Goal: Task Accomplishment & Management: Use online tool/utility

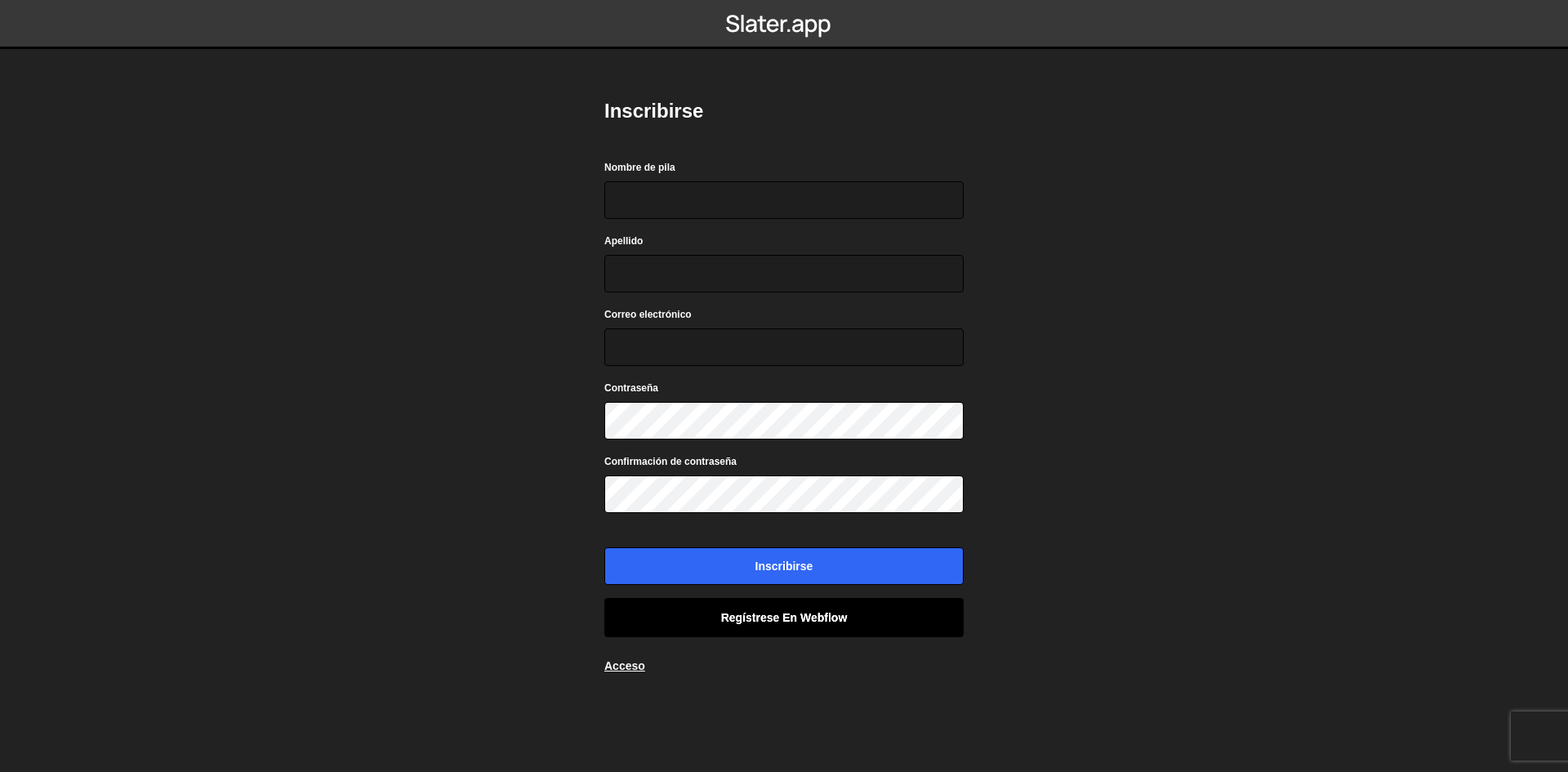
click at [764, 629] on link "Regístrese en Webflow" at bounding box center [784, 616] width 360 height 38
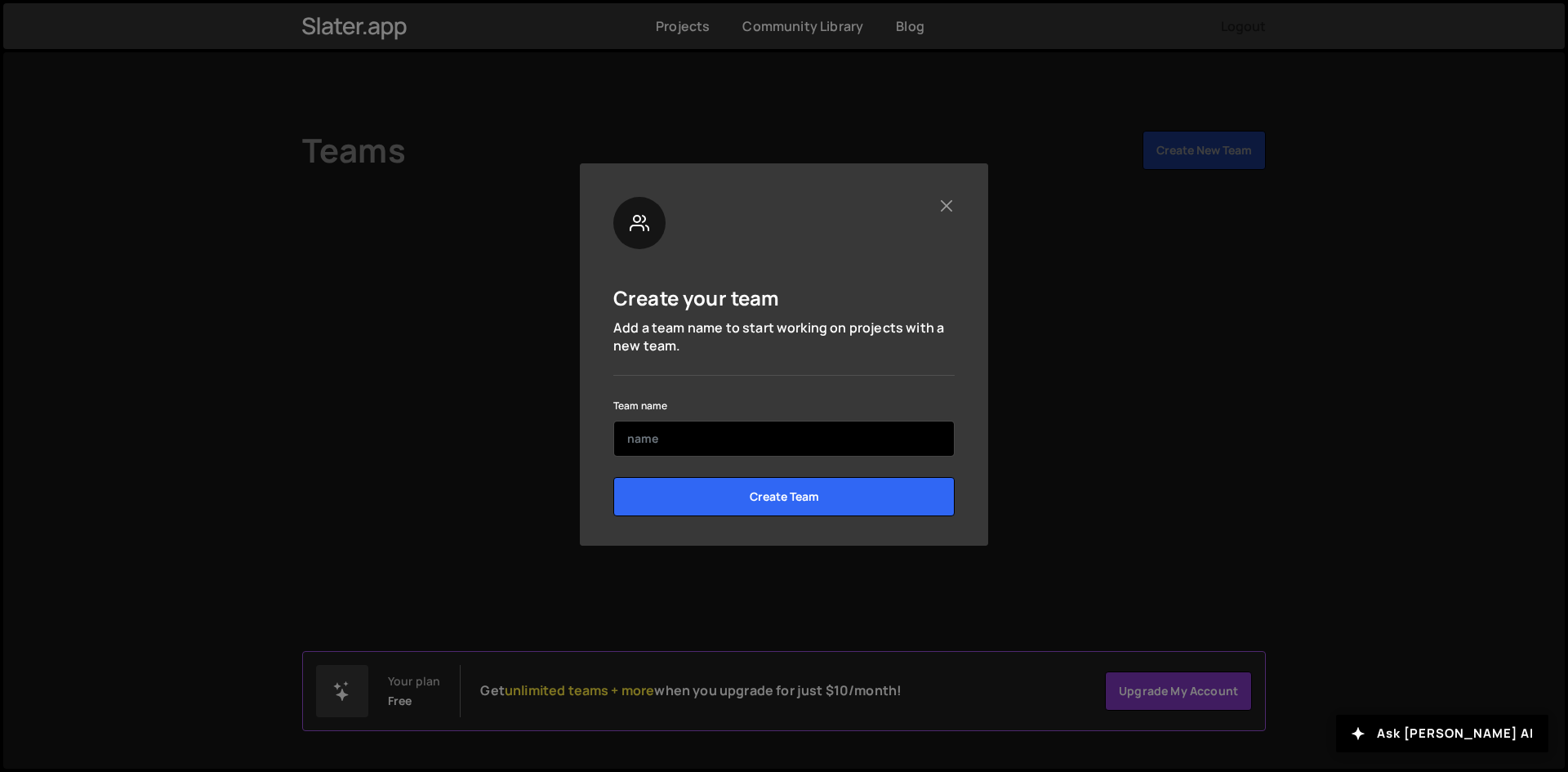
click at [707, 429] on input "text" at bounding box center [784, 439] width 341 height 36
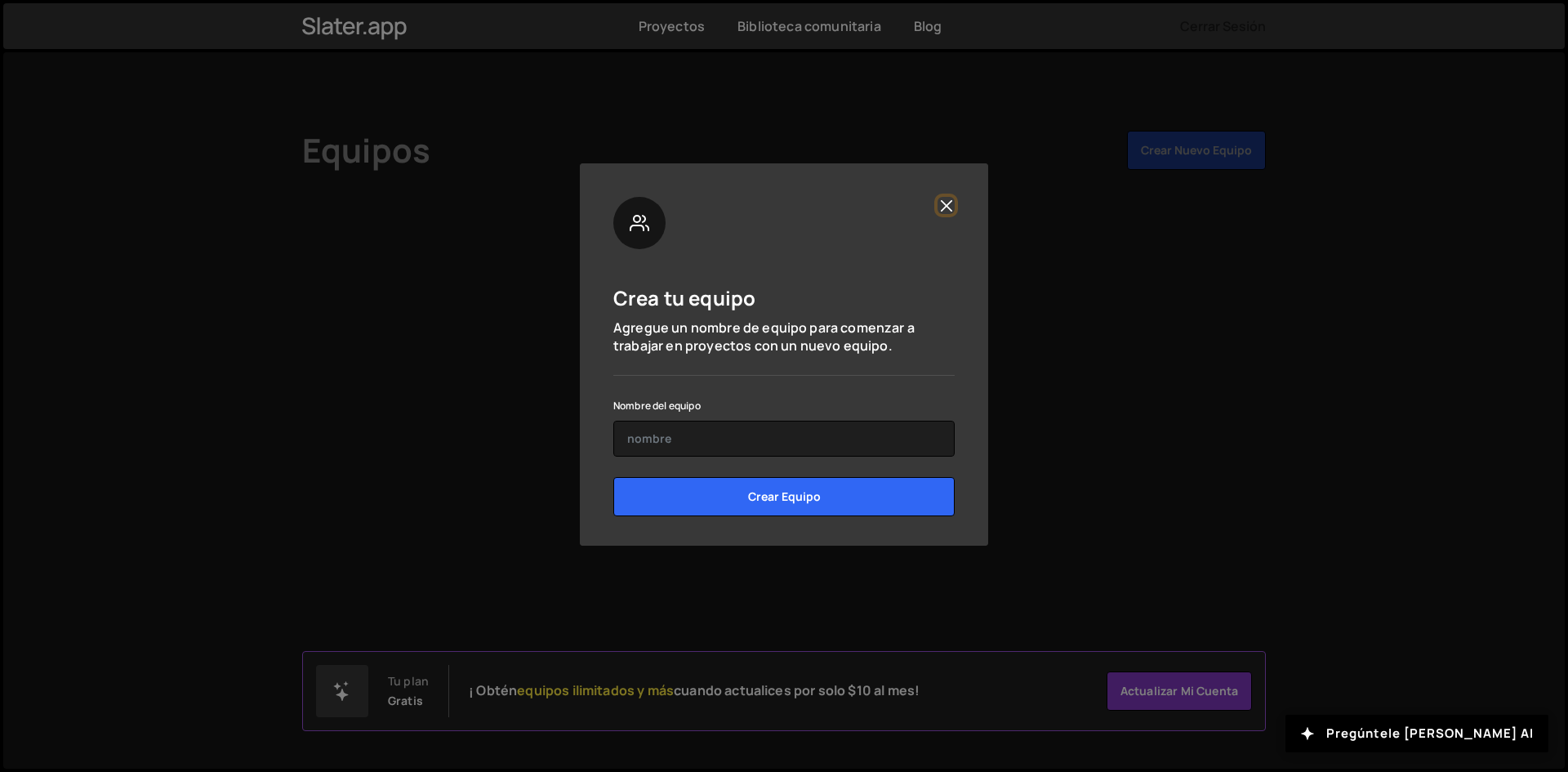
click at [944, 206] on button "Cerca" at bounding box center [946, 205] width 18 height 18
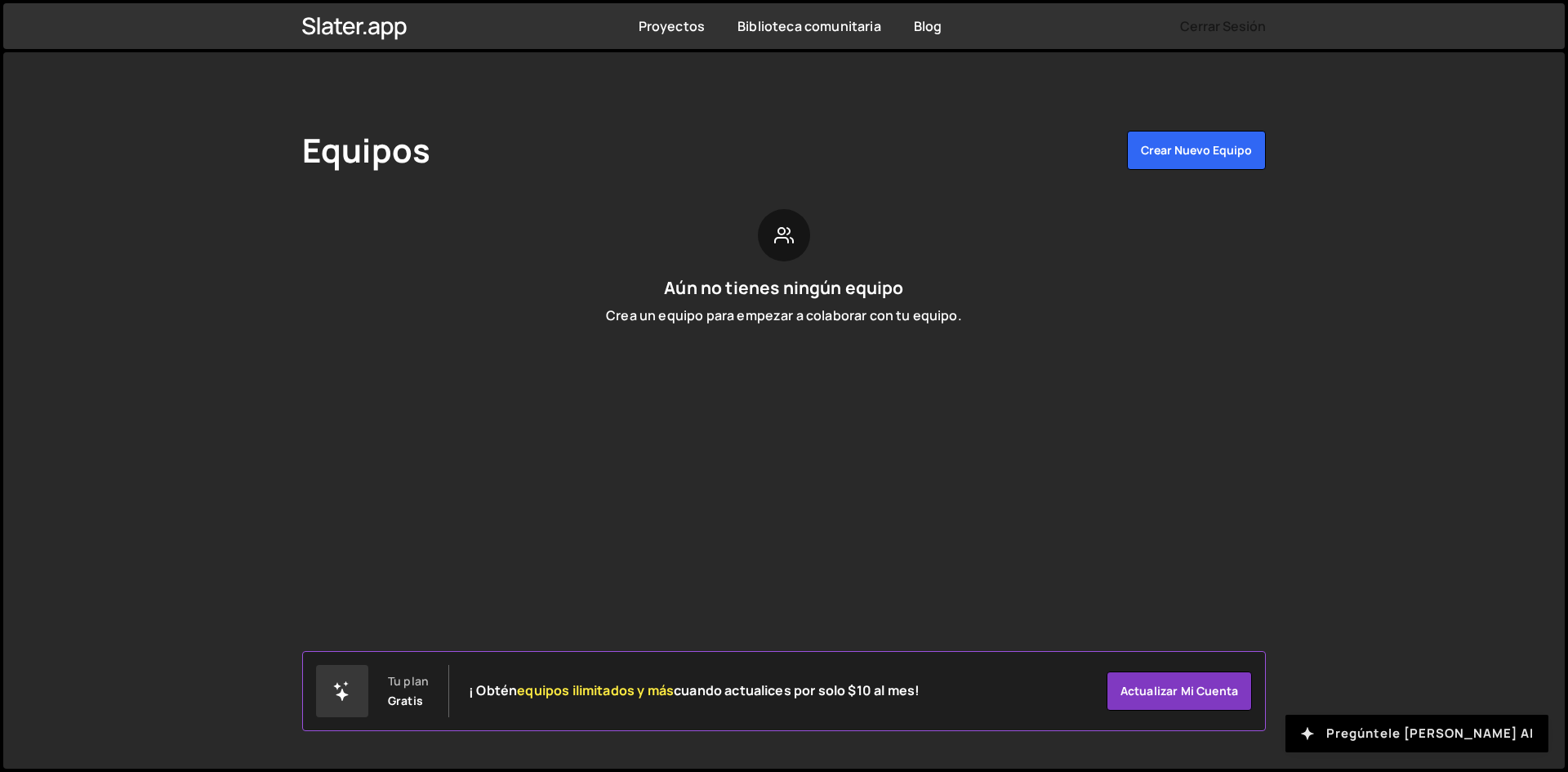
click at [1389, 728] on font "Pregúntele a Slater AI" at bounding box center [1430, 733] width 207 height 18
click at [1140, 152] on button "Crear nuevo equipo" at bounding box center [1197, 150] width 139 height 39
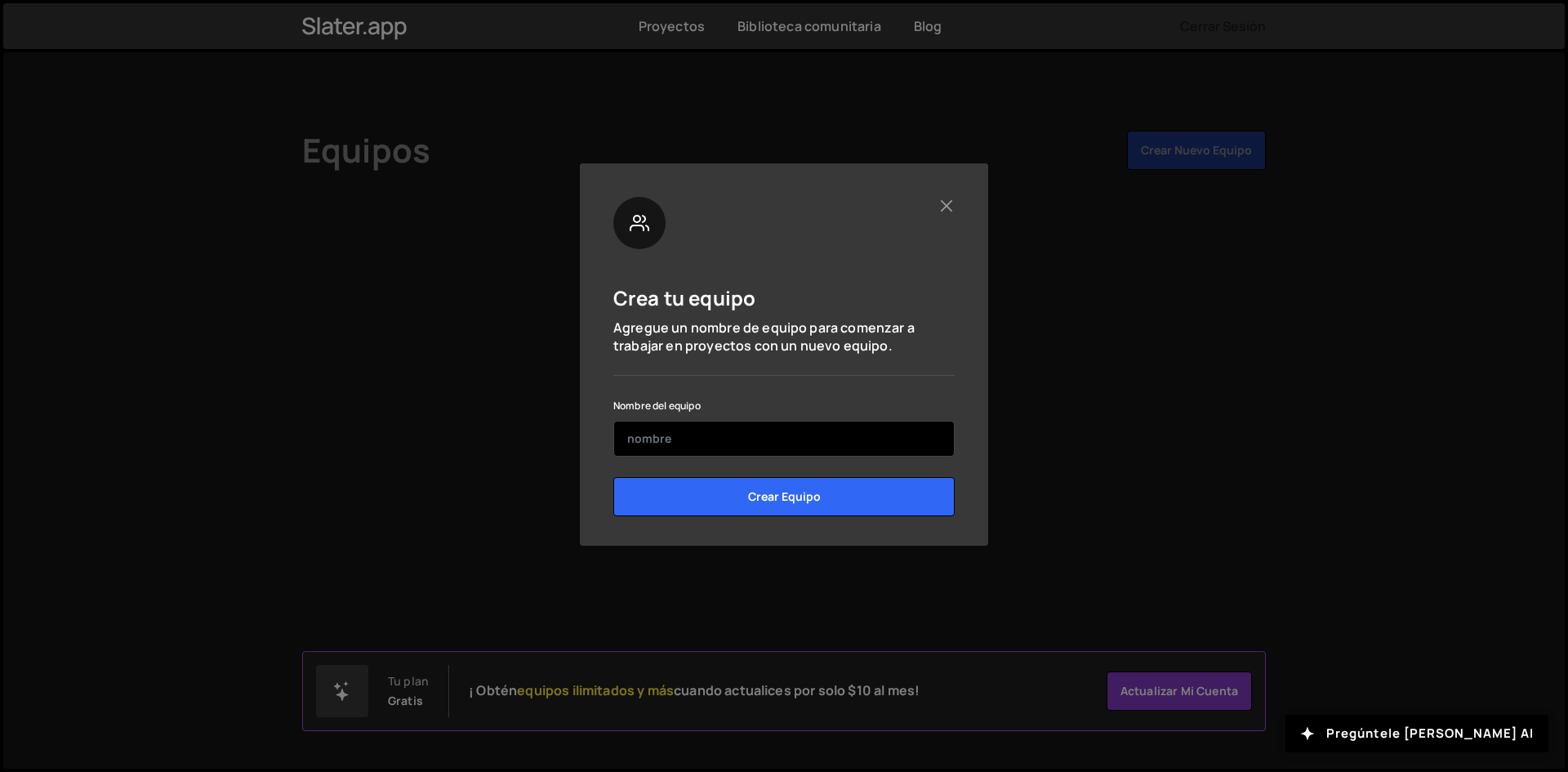
click at [660, 443] on input "text" at bounding box center [784, 439] width 341 height 36
type input "S"
type input "Luxury"
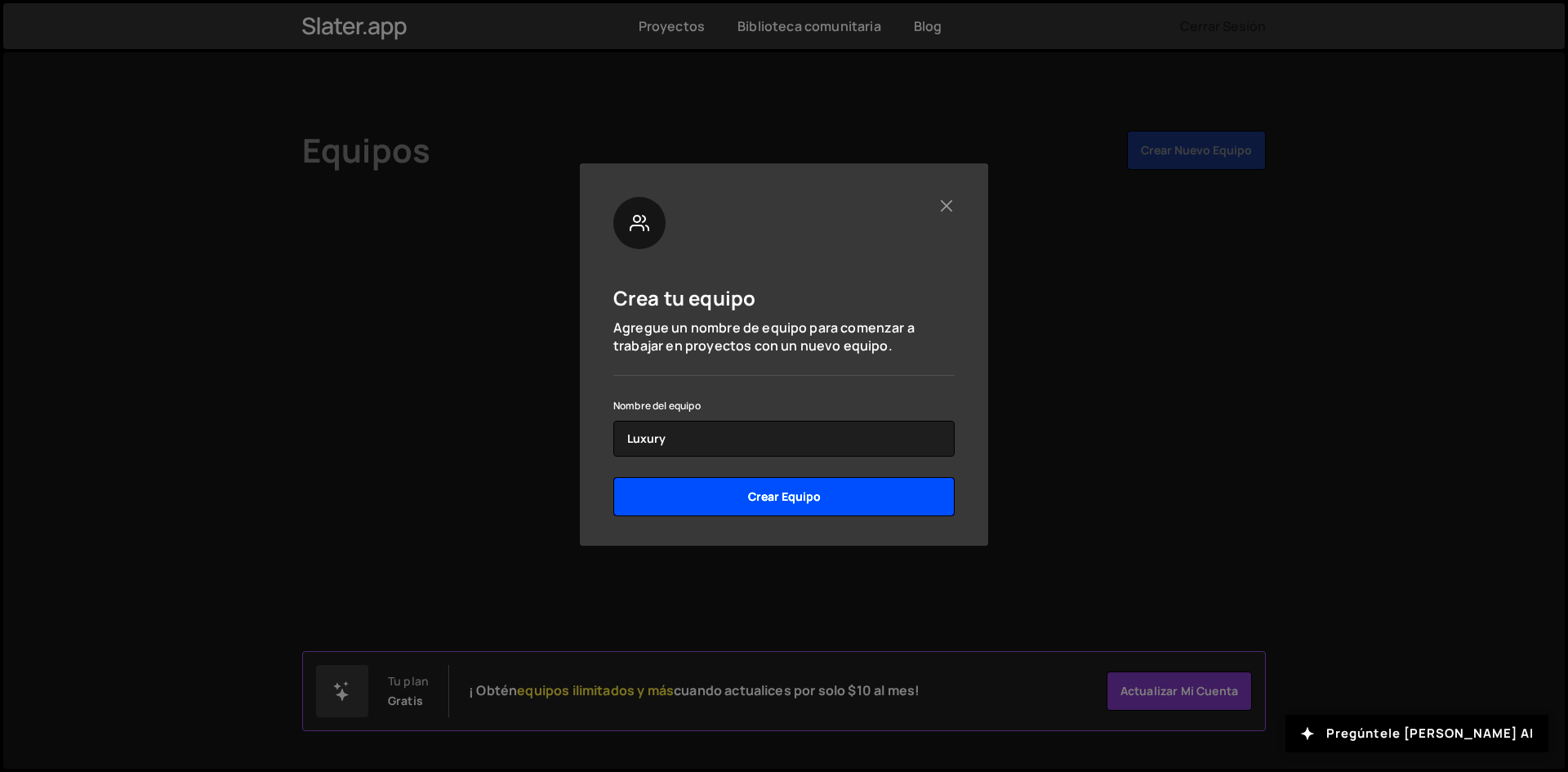
click at [792, 514] on input "Crear equipo" at bounding box center [784, 497] width 341 height 39
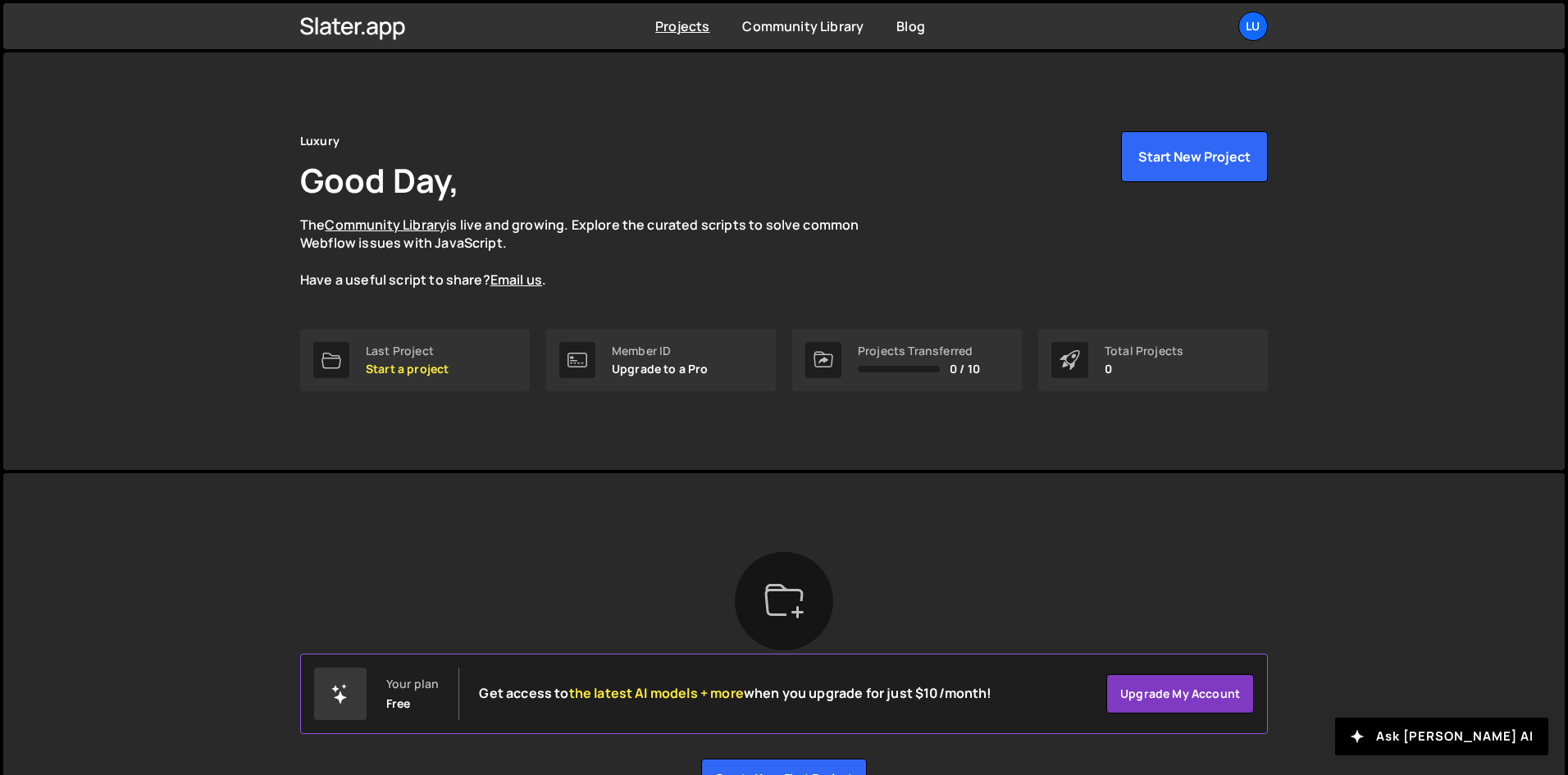
click at [1345, 132] on div "Luxury Good Day, The Community Library is live and growing. Explore the curated…" at bounding box center [784, 261] width 1561 height 417
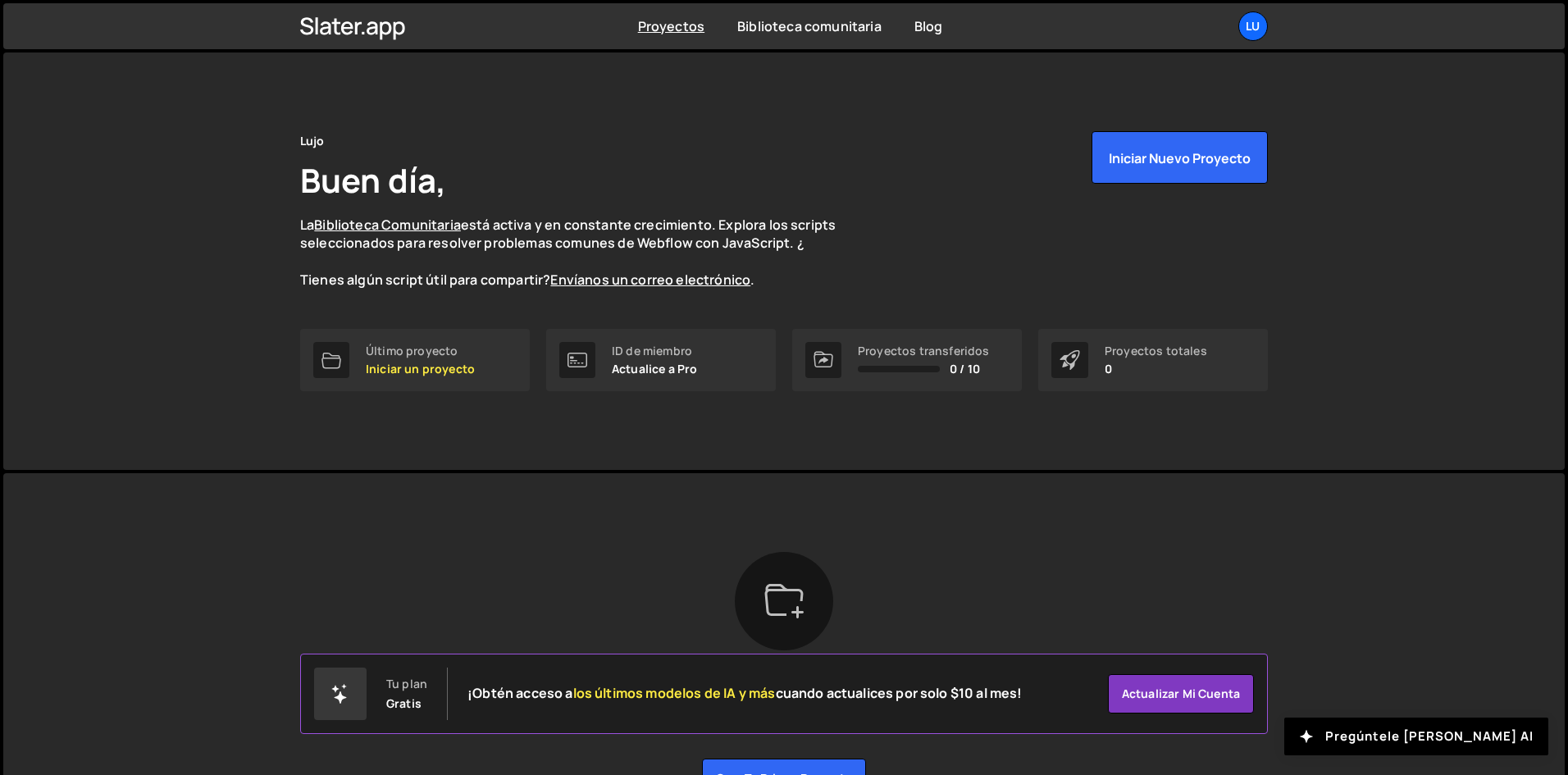
click at [1296, 260] on div "Lujo Buen día, La Biblioteca Comunitaria está activa y en constante crecimiento…" at bounding box center [784, 261] width 1561 height 417
click at [1256, 20] on font "Lu" at bounding box center [1252, 25] width 14 height 16
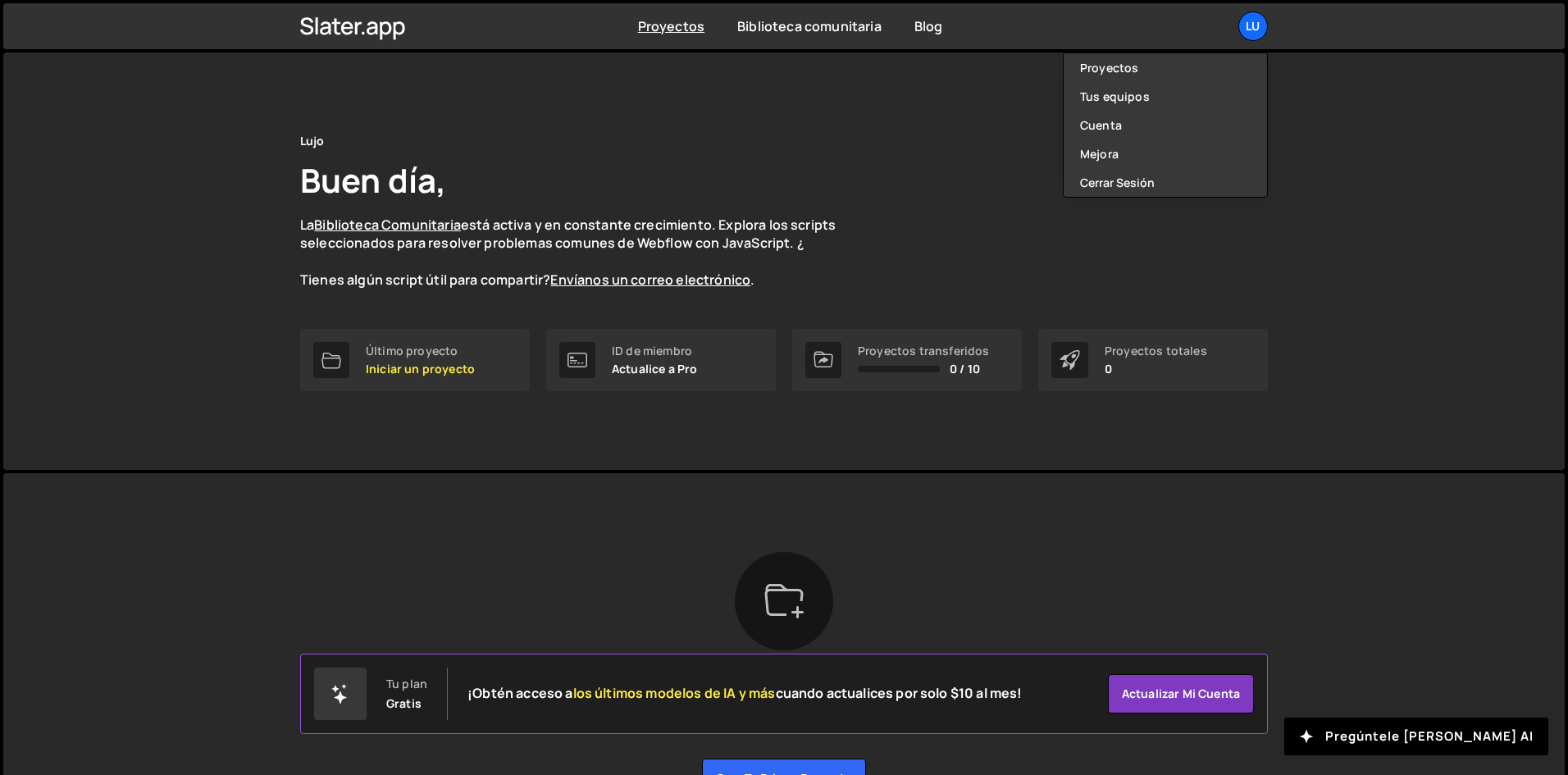
click at [1324, 60] on div "Lujo Buen día, La Biblioteca Comunitaria está activa y en constante crecimiento…" at bounding box center [784, 261] width 1561 height 417
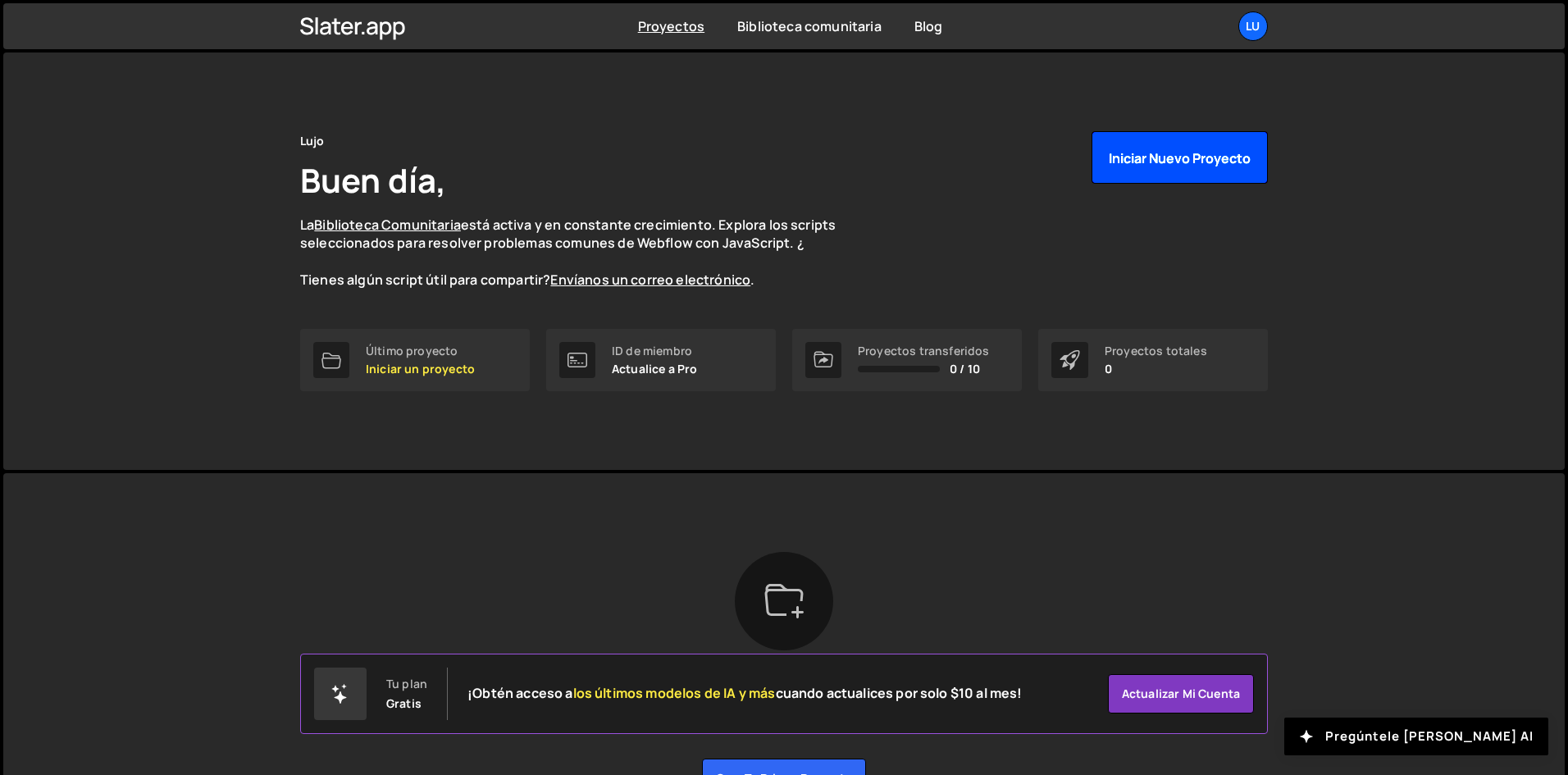
click at [1229, 148] on button "Iniciar nuevo proyecto" at bounding box center [1180, 157] width 176 height 53
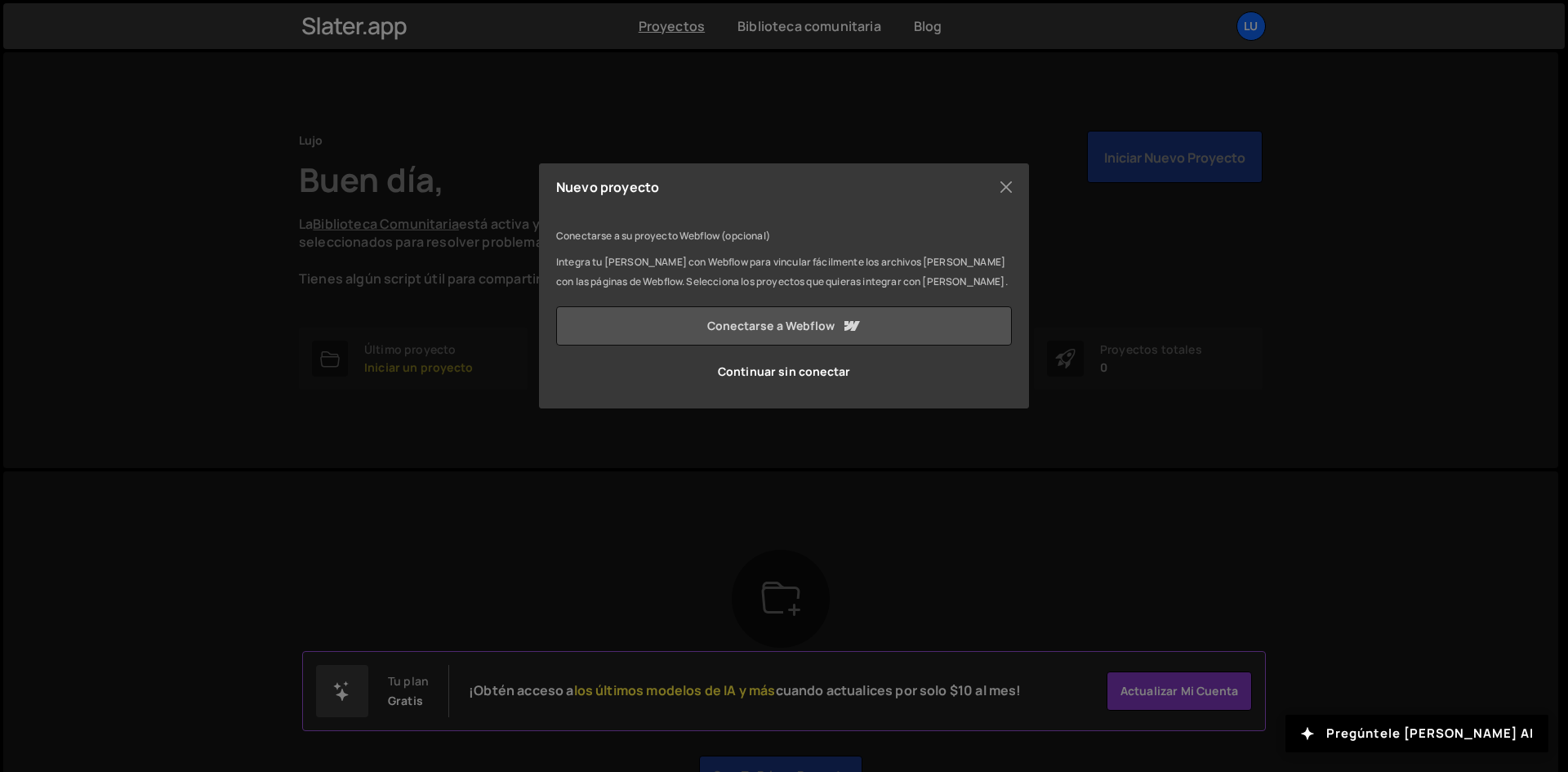
click at [849, 331] on icon at bounding box center [850, 326] width 19 height 19
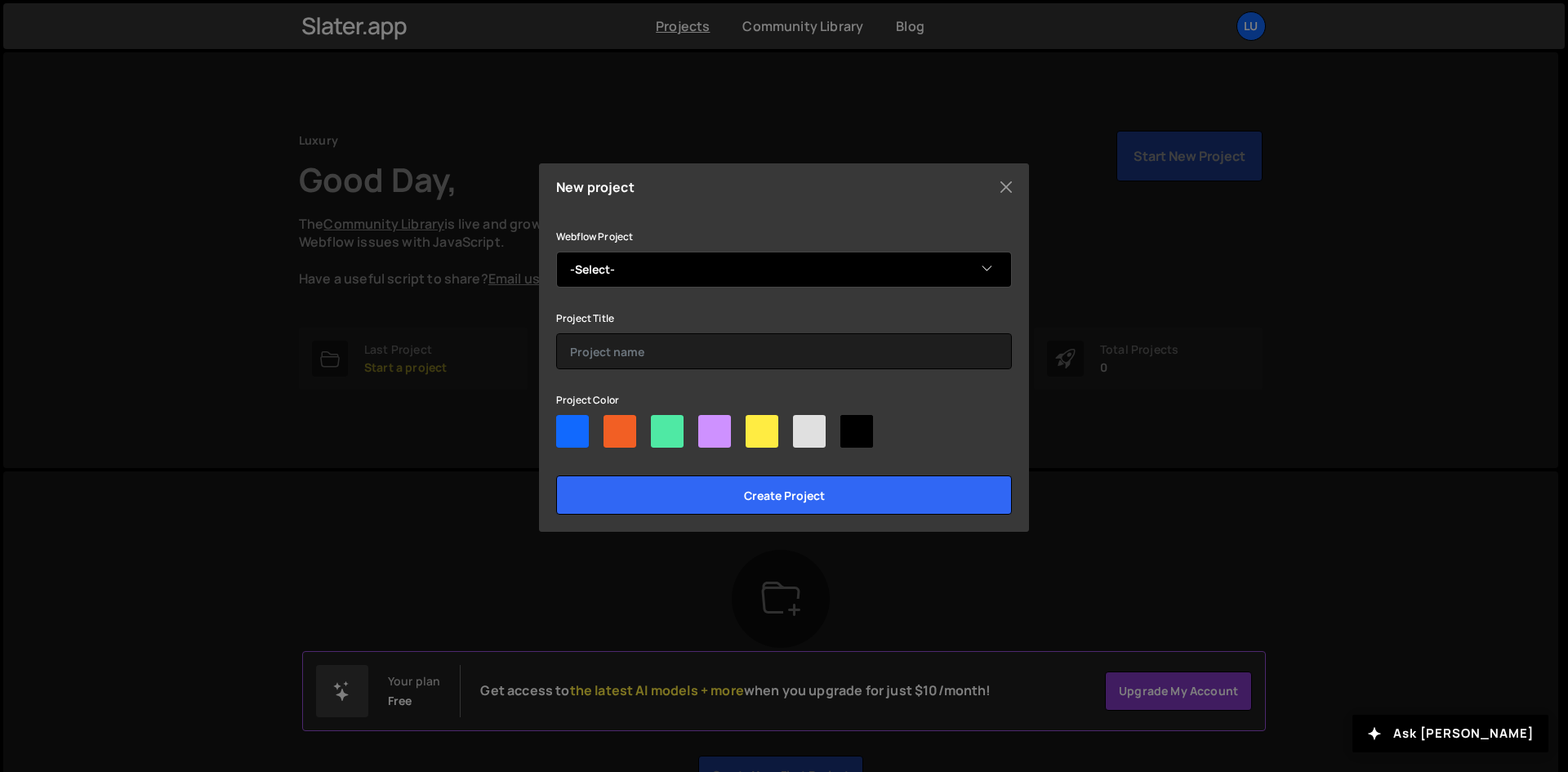
click at [695, 275] on select "-Select- Siteweb" at bounding box center [784, 269] width 456 height 36
select select "68b7361c714d5d0c9ff2c4a4"
click at [556, 252] on select "-Select- Siteweb" at bounding box center [784, 269] width 456 height 36
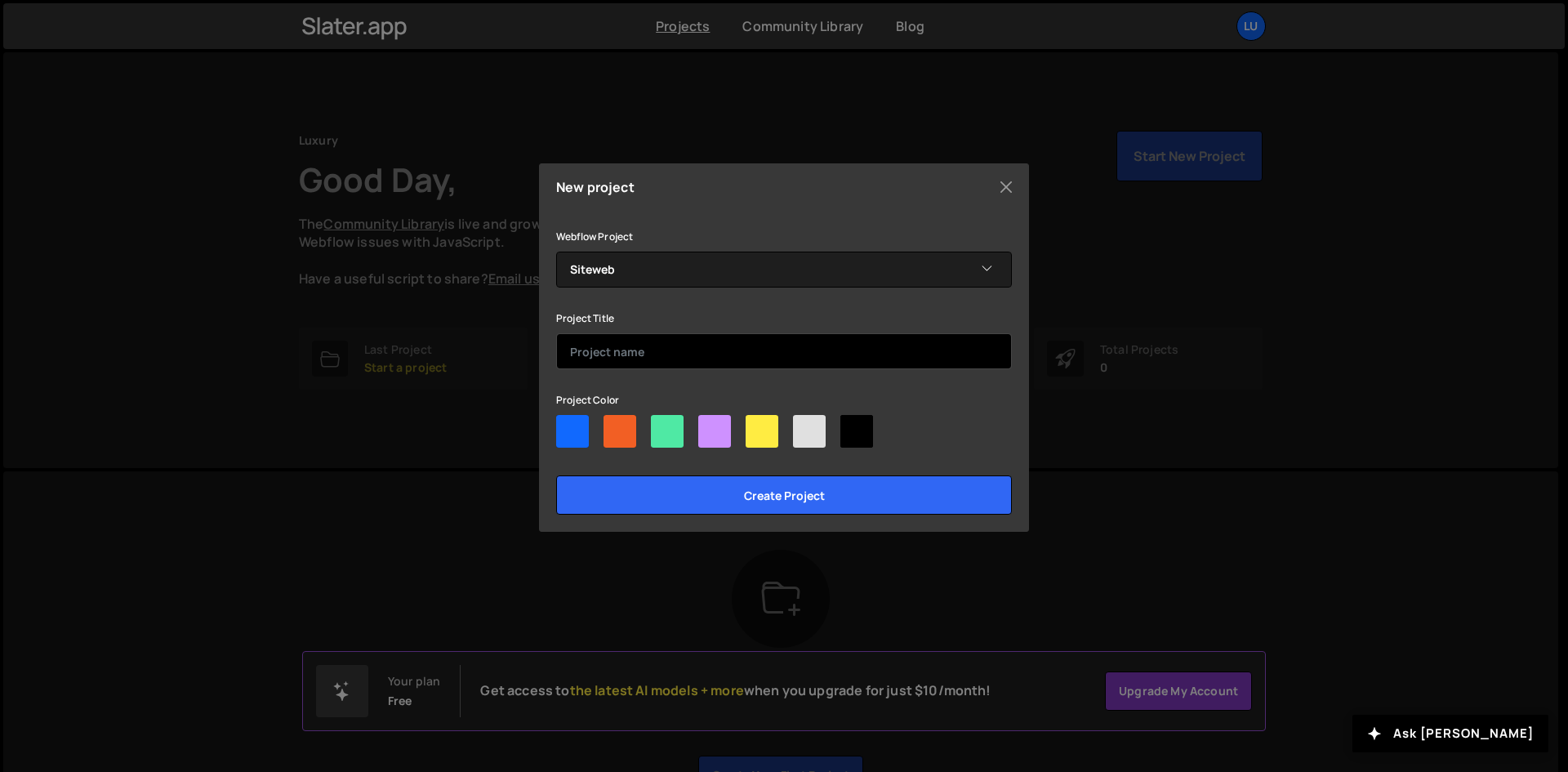
click at [644, 344] on input "text" at bounding box center [784, 351] width 456 height 36
type input "Luxury"
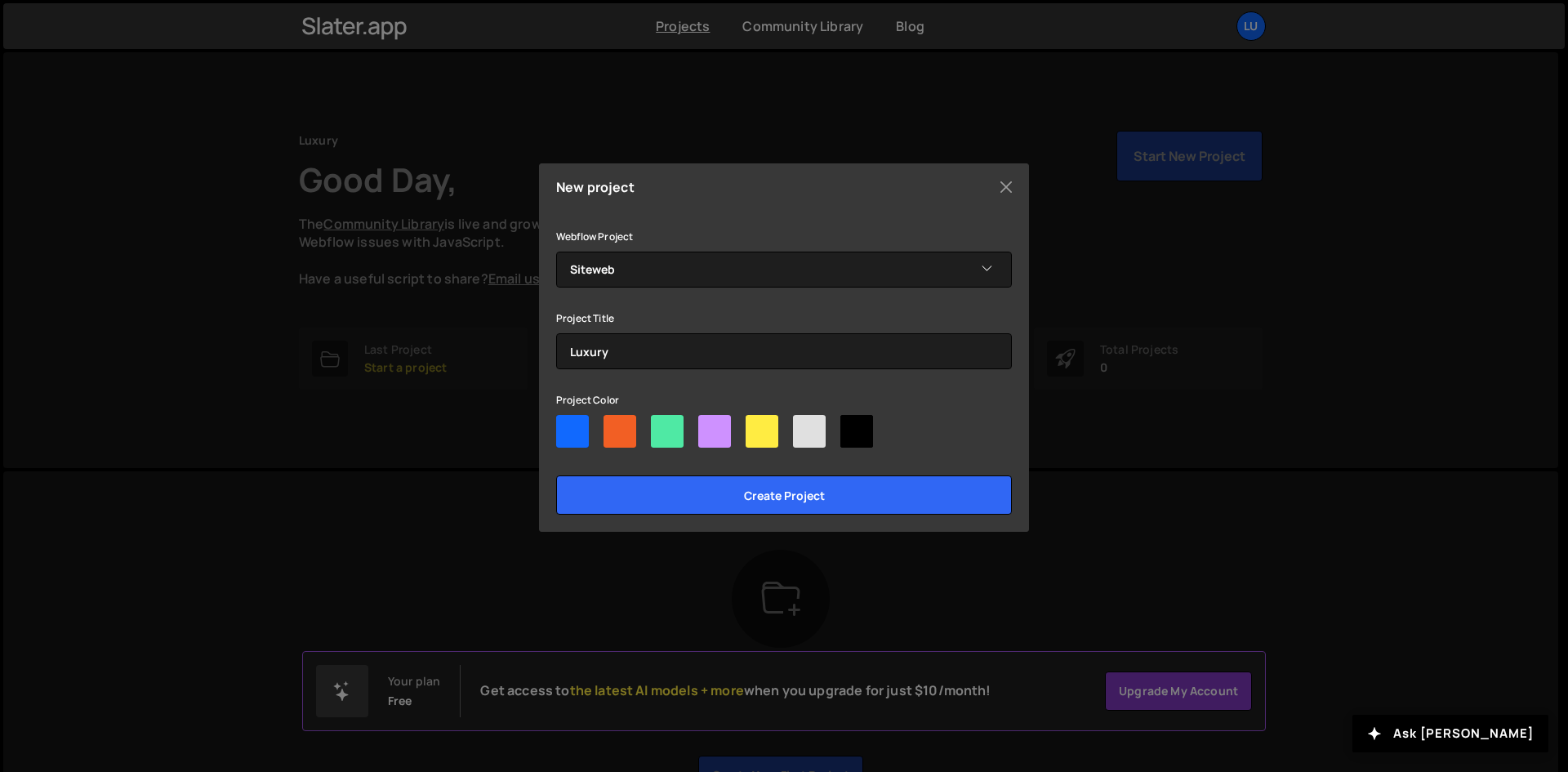
click at [567, 432] on div at bounding box center [572, 431] width 32 height 32
click at [567, 426] on input"] "radio" at bounding box center [561, 420] width 10 height 10
radio input"] "true"
click at [571, 430] on div at bounding box center [572, 431] width 32 height 32
click at [567, 426] on input"] "radio" at bounding box center [561, 420] width 10 height 10
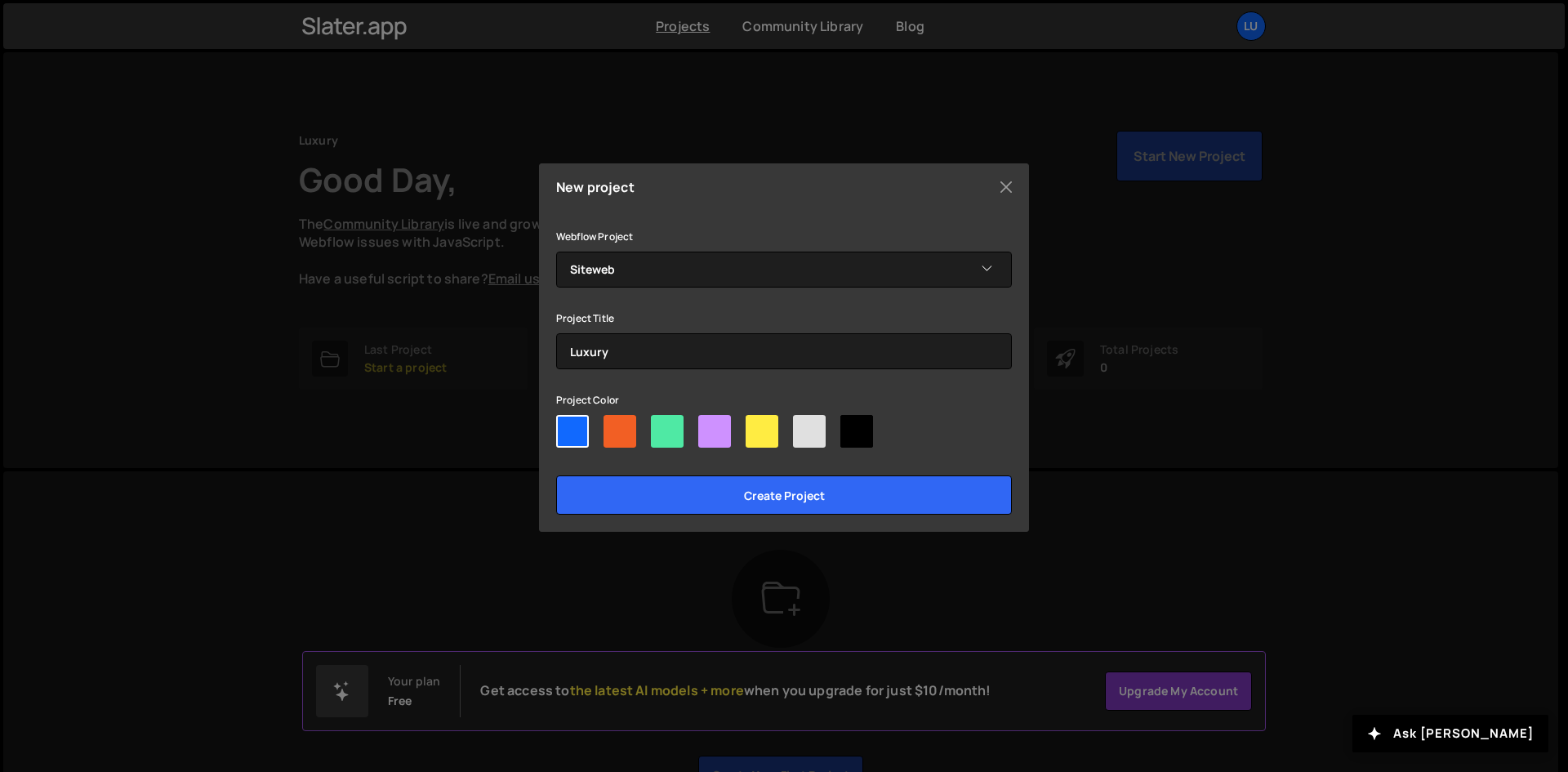
click at [735, 432] on div at bounding box center [784, 435] width 456 height 39
click at [729, 427] on div at bounding box center [714, 431] width 32 height 32
click at [709, 426] on input"] "radio" at bounding box center [703, 420] width 10 height 10
radio input"] "true"
click at [707, 431] on div at bounding box center [714, 431] width 32 height 32
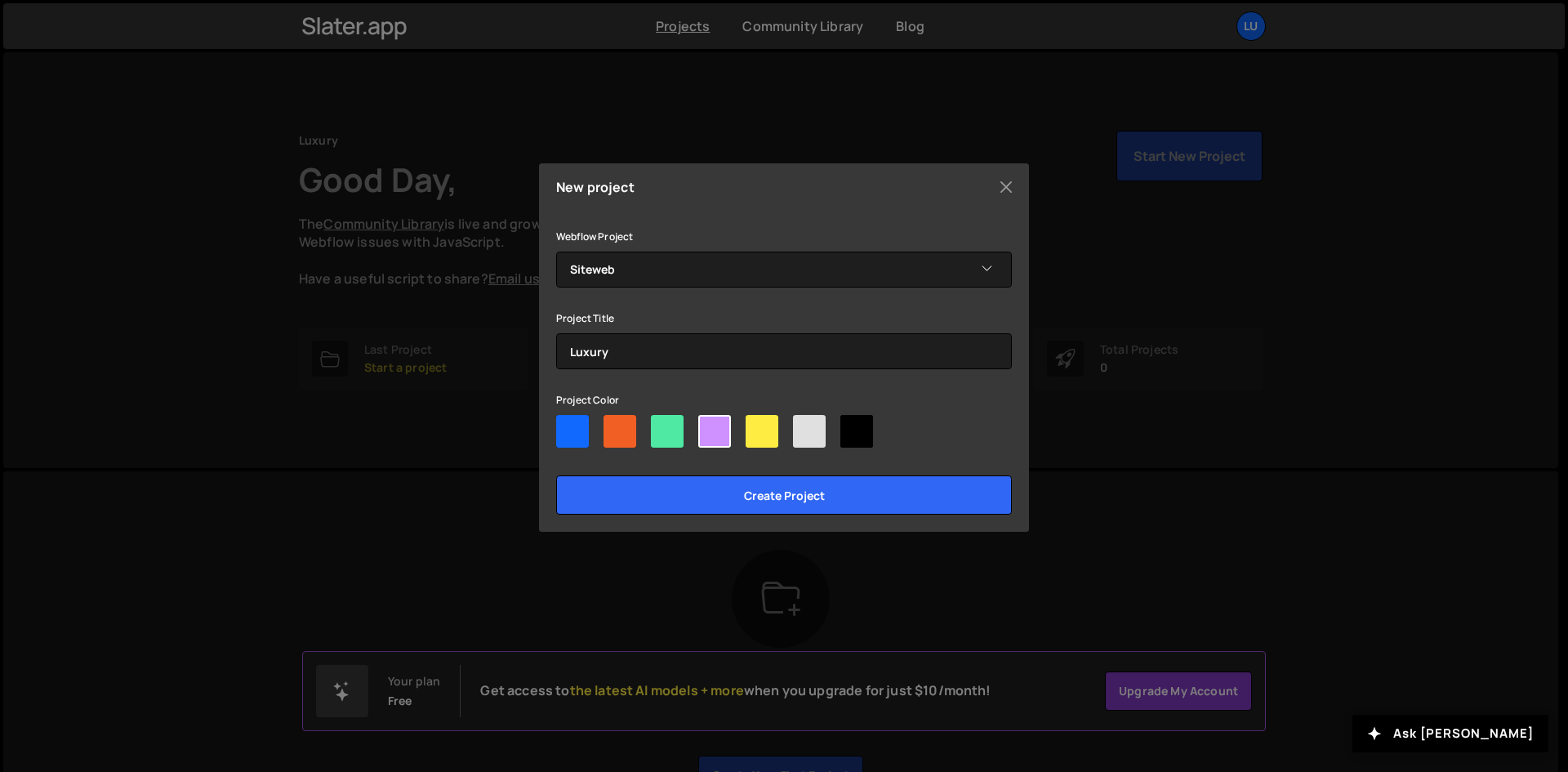
click at [707, 426] on input"] "radio" at bounding box center [703, 420] width 10 height 10
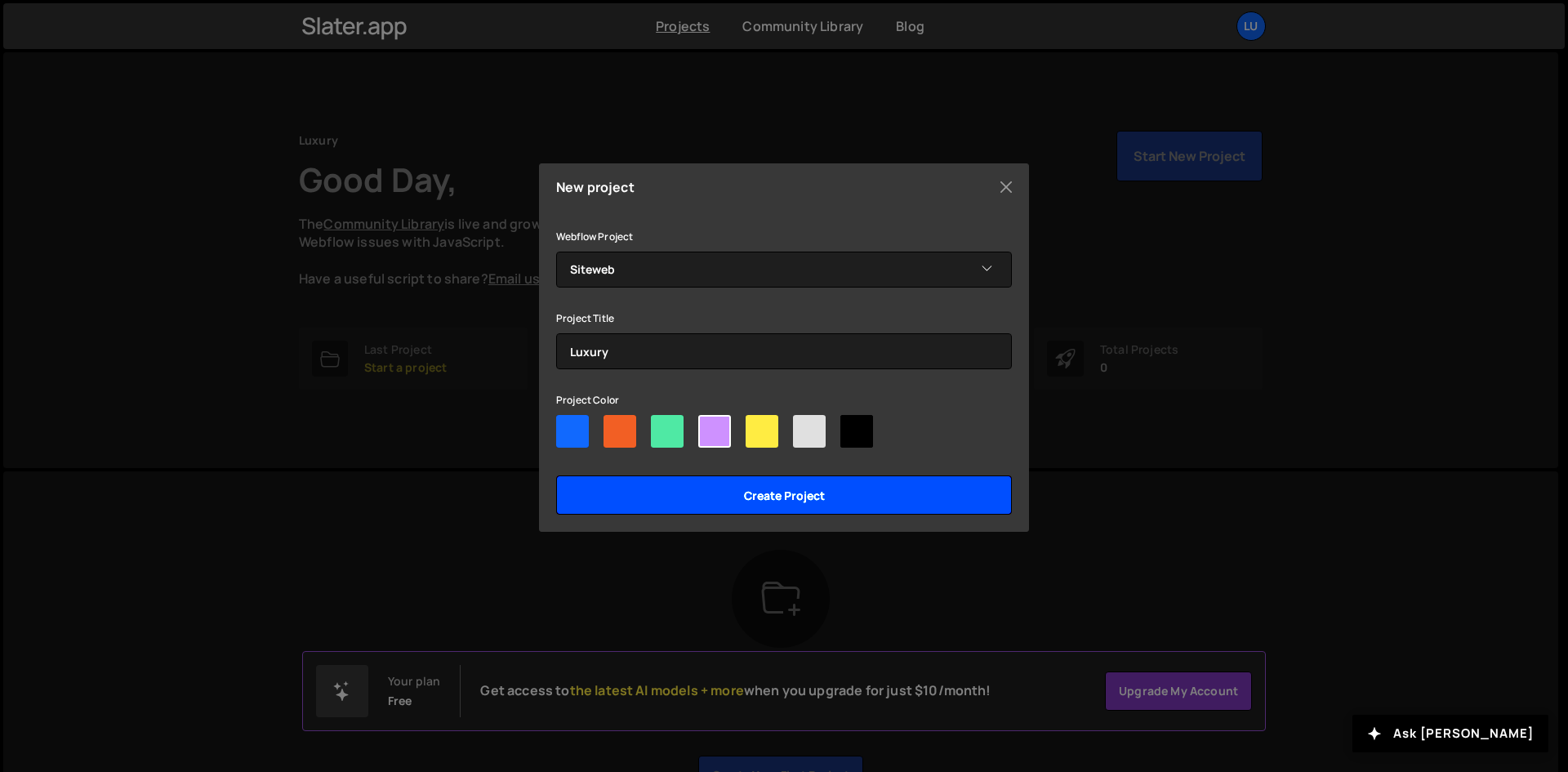
click at [648, 509] on input "Create project" at bounding box center [784, 495] width 456 height 39
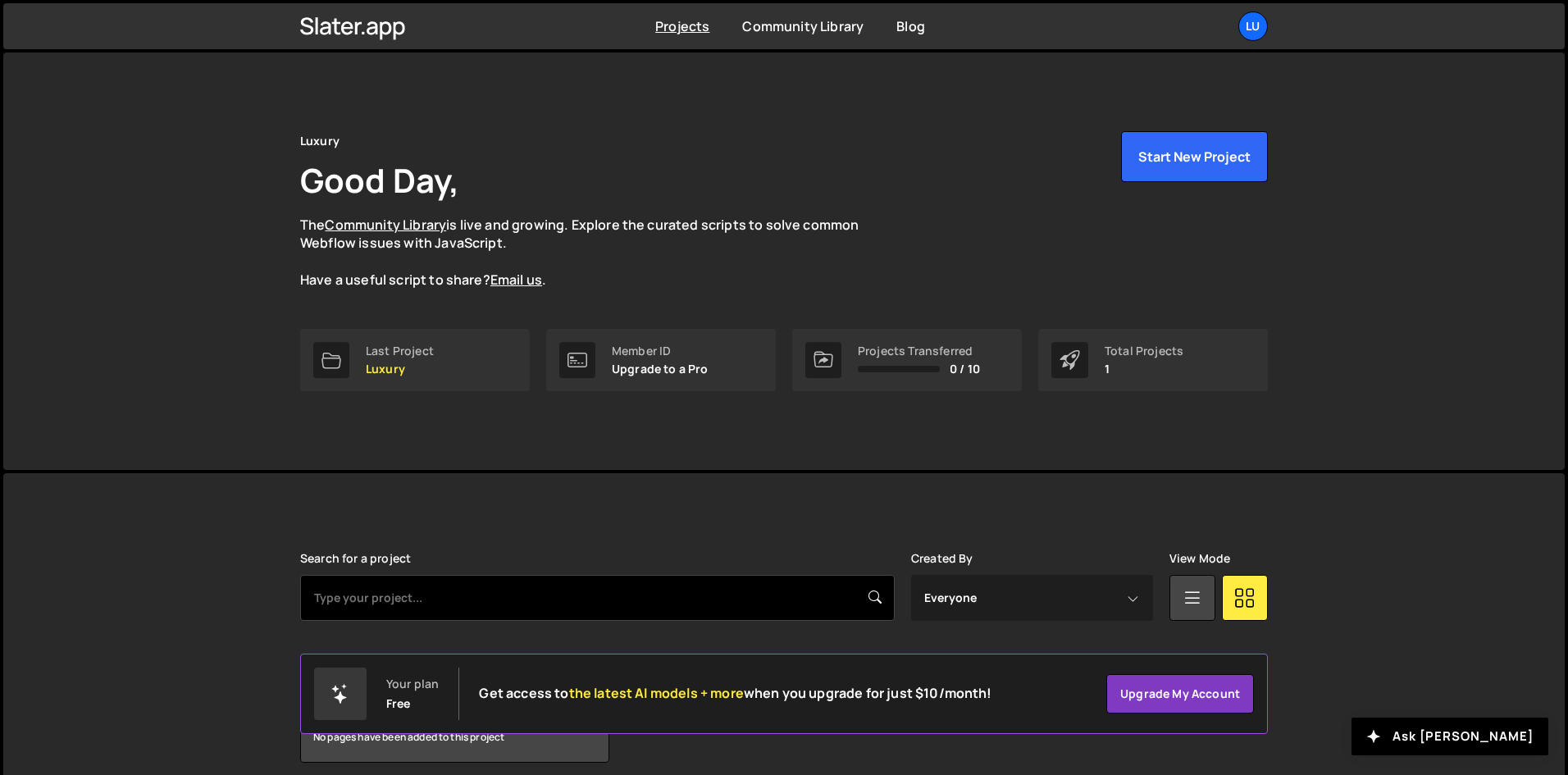
scroll to position [70, 0]
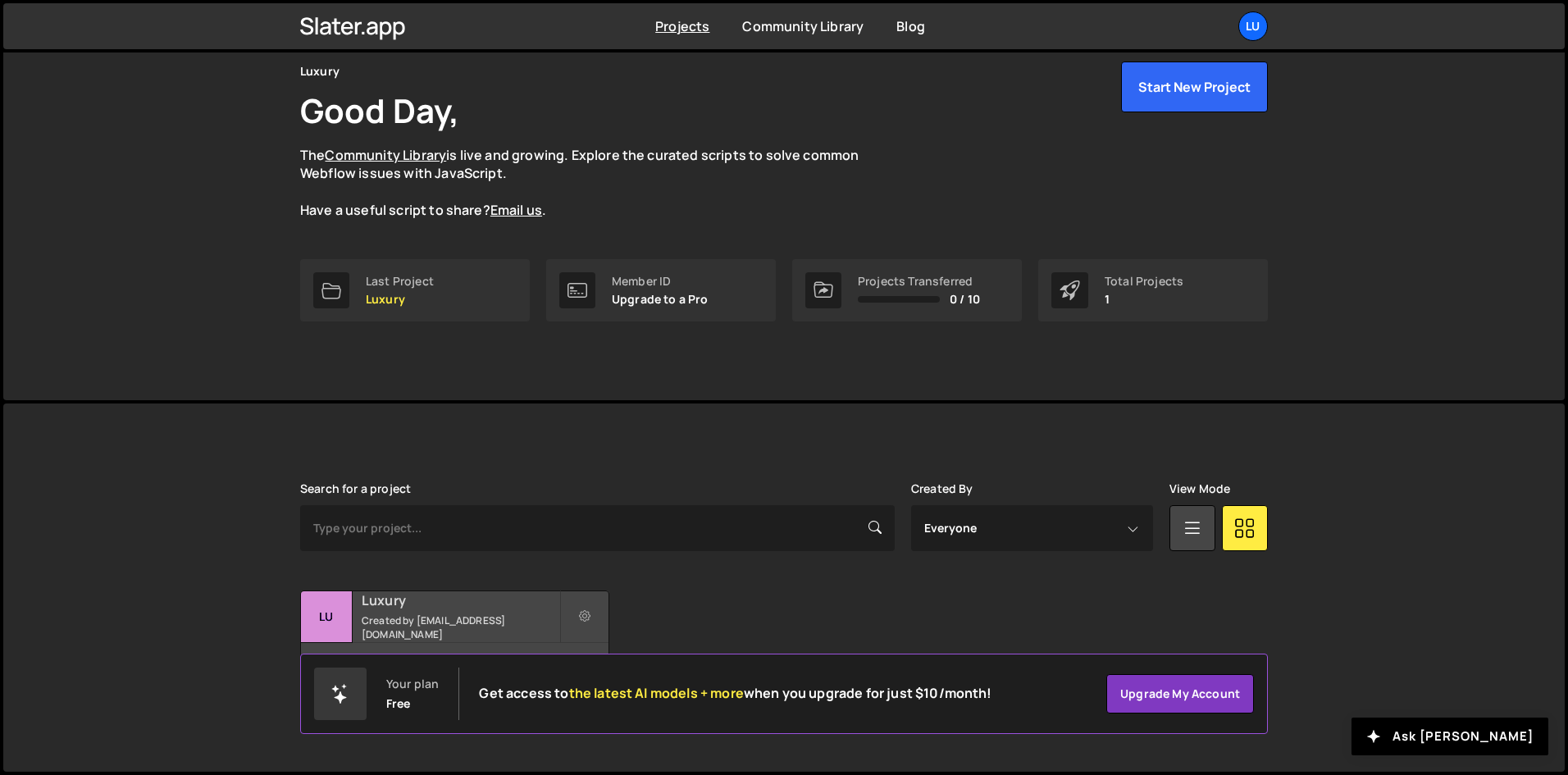
click at [438, 610] on h2 "Luxury" at bounding box center [460, 600] width 198 height 18
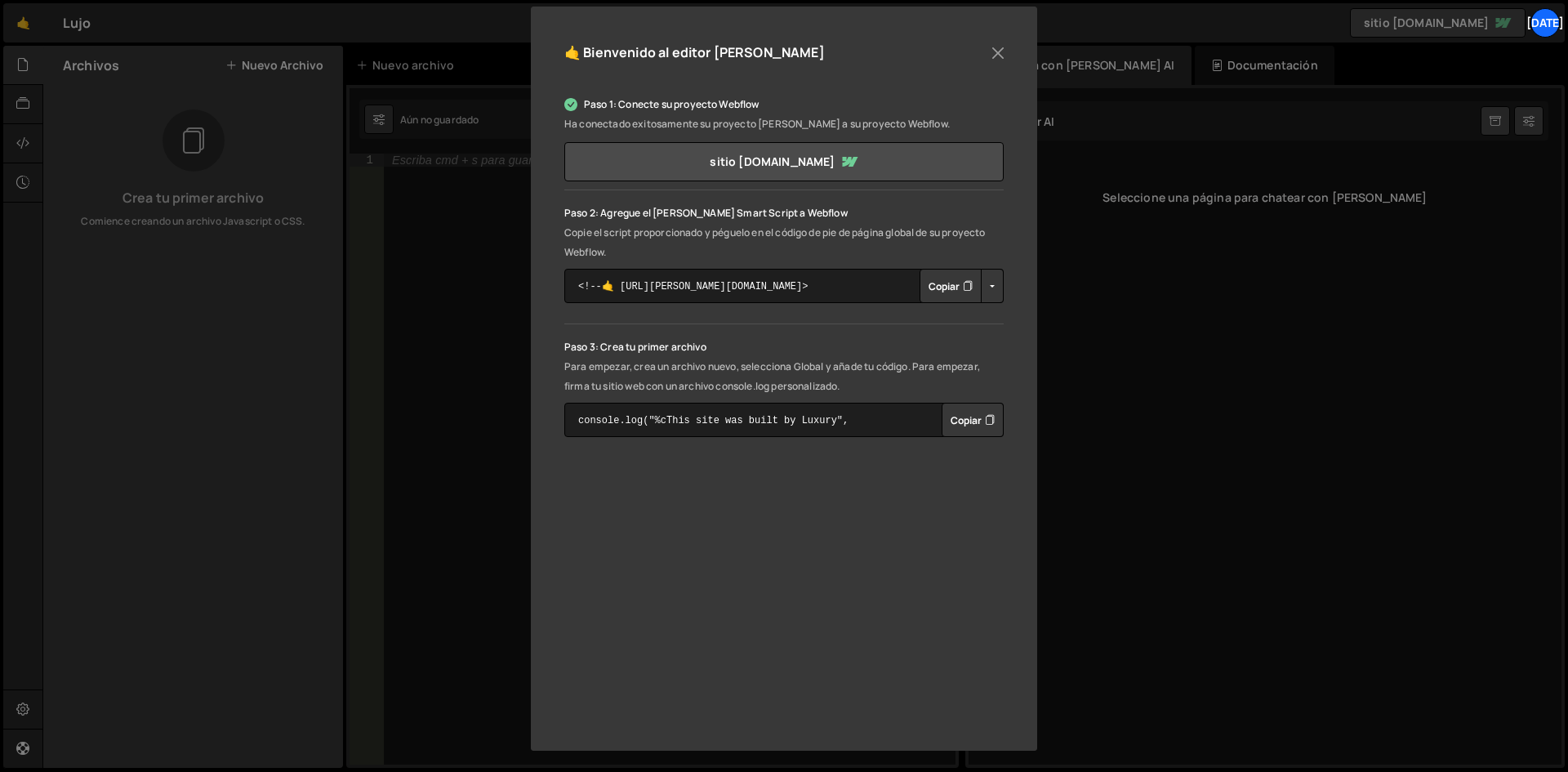
scroll to position [178, 0]
click at [945, 270] on button "Copiar" at bounding box center [950, 284] width 62 height 34
